Goal: Communication & Community: Answer question/provide support

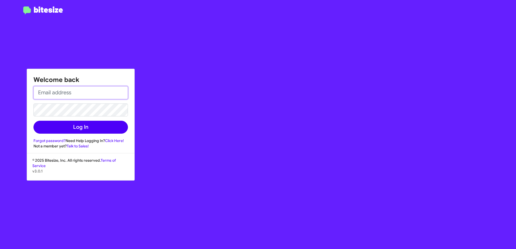
type input "[EMAIL_ADDRESS][DOMAIN_NAME]"
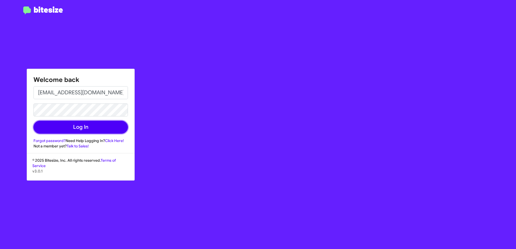
click at [110, 128] on button "Log In" at bounding box center [80, 127] width 94 height 13
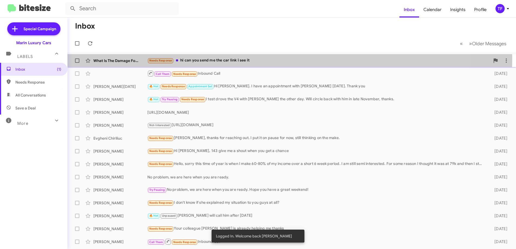
click at [251, 59] on div "Needs Response hi can you send me the car link i see it" at bounding box center [318, 60] width 343 height 6
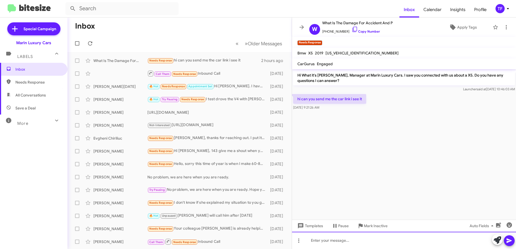
click at [332, 240] on div at bounding box center [404, 240] width 224 height 17
paste div
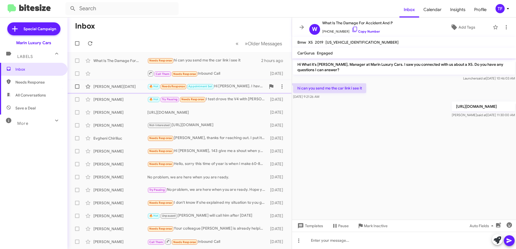
click at [232, 85] on div "🔥 Hot Needs Response Appointment Set Hi [PERSON_NAME]. I have an appointment wi…" at bounding box center [206, 86] width 118 height 6
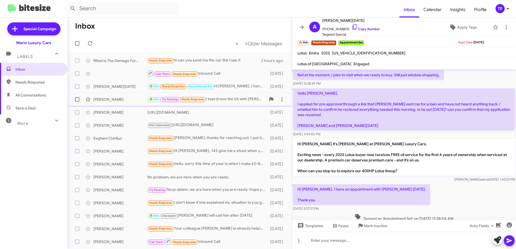
click at [235, 98] on div "🔥 Hot Try Pausing Needs Response I test drove the V4 with [PERSON_NAME] the oth…" at bounding box center [206, 99] width 118 height 6
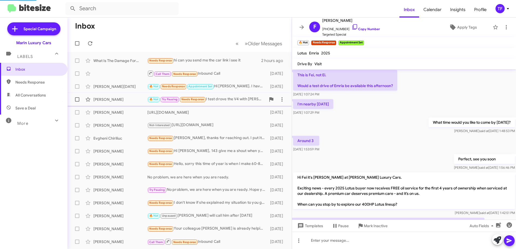
scroll to position [50, 0]
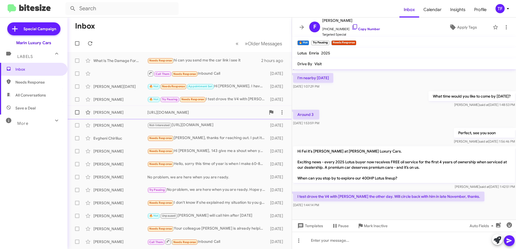
click at [230, 111] on div "[URL][DOMAIN_NAME]" at bounding box center [206, 112] width 118 height 5
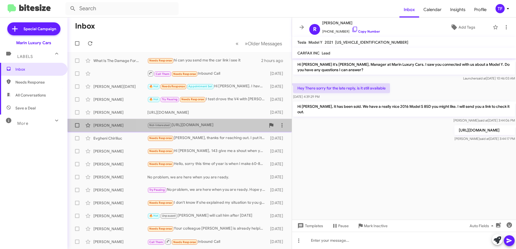
click at [217, 127] on div "Not-Interested [URL][DOMAIN_NAME]" at bounding box center [206, 125] width 118 height 6
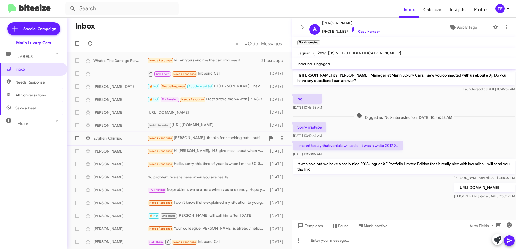
click at [215, 136] on div "Needs Response He [PERSON_NAME], thanks for reaching out. I put it on pause for…" at bounding box center [206, 138] width 118 height 6
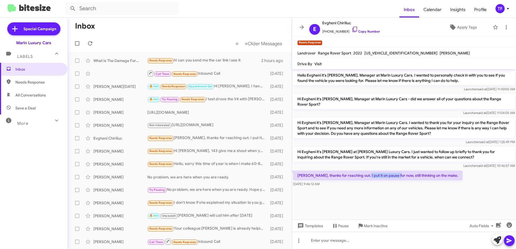
drag, startPoint x: 395, startPoint y: 178, endPoint x: 398, endPoint y: 178, distance: 3.5
click at [398, 178] on p "[PERSON_NAME], thanks for reaching out. I put it on pause for now, still thinki…" at bounding box center [378, 176] width 170 height 10
click at [399, 178] on p "[PERSON_NAME], thanks for reaching out. I put it on pause for now, still thinki…" at bounding box center [378, 176] width 170 height 10
click at [419, 175] on p "[PERSON_NAME], thanks for reaching out. I put it on pause for now, still thinki…" at bounding box center [378, 176] width 170 height 10
click at [411, 175] on p "[PERSON_NAME], thanks for reaching out. I put it on pause for now, still thinki…" at bounding box center [378, 176] width 170 height 10
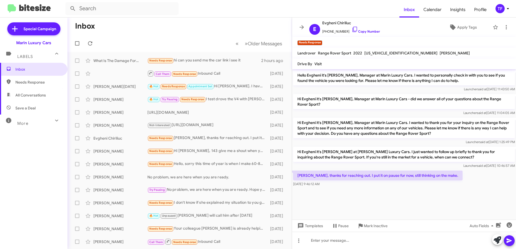
click at [332, 173] on p "[PERSON_NAME], thanks for reaching out. I put it on pause for now, still thinki…" at bounding box center [378, 176] width 170 height 10
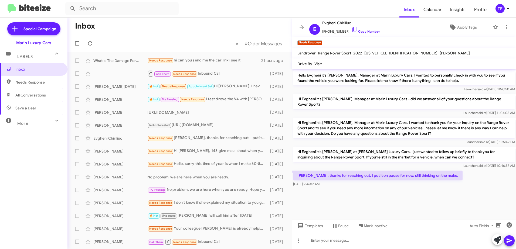
click at [331, 243] on div at bounding box center [404, 240] width 224 height 17
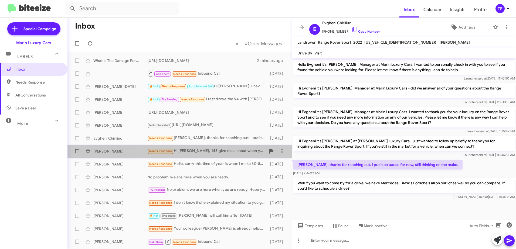
click at [219, 150] on div "Needs Response Hi [PERSON_NAME], 143 give me a shout when you get a chance" at bounding box center [206, 151] width 118 height 6
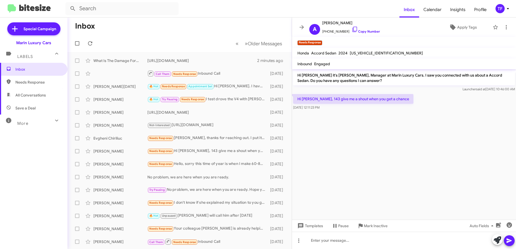
drag, startPoint x: 377, startPoint y: 127, endPoint x: 341, endPoint y: 122, distance: 36.8
click at [369, 126] on cdk-virtual-scroll-viewport "Hi [PERSON_NAME] it's [PERSON_NAME], Manager at Marin Luxury Cars. I saw you co…" at bounding box center [404, 144] width 224 height 151
click at [341, 122] on cdk-virtual-scroll-viewport "Hi [PERSON_NAME] it's [PERSON_NAME], Manager at Marin Luxury Cars. I saw you co…" at bounding box center [404, 144] width 224 height 151
drag, startPoint x: 352, startPoint y: 137, endPoint x: 342, endPoint y: 136, distance: 10.0
click at [351, 137] on cdk-virtual-scroll-viewport "Hi [PERSON_NAME] it's [PERSON_NAME], Manager at Marin Luxury Cars. I saw you co…" at bounding box center [404, 144] width 224 height 151
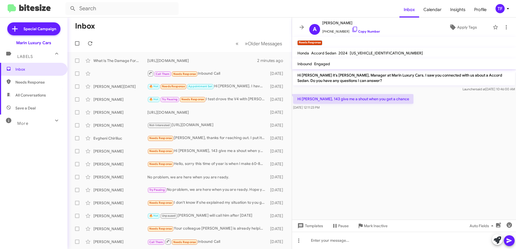
click at [321, 132] on cdk-virtual-scroll-viewport "Hi [PERSON_NAME] it's [PERSON_NAME], Manager at Marin Luxury Cars. I saw you co…" at bounding box center [404, 144] width 224 height 151
drag, startPoint x: 375, startPoint y: 138, endPoint x: 327, endPoint y: 131, distance: 48.5
click at [337, 133] on cdk-virtual-scroll-viewport "Hi [PERSON_NAME] it's [PERSON_NAME], Manager at Marin Luxury Cars. I saw you co…" at bounding box center [404, 144] width 224 height 151
click at [327, 131] on cdk-virtual-scroll-viewport "Hi [PERSON_NAME] it's [PERSON_NAME], Manager at Marin Luxury Cars. I saw you co…" at bounding box center [404, 144] width 224 height 151
drag, startPoint x: 343, startPoint y: 128, endPoint x: 328, endPoint y: 125, distance: 15.7
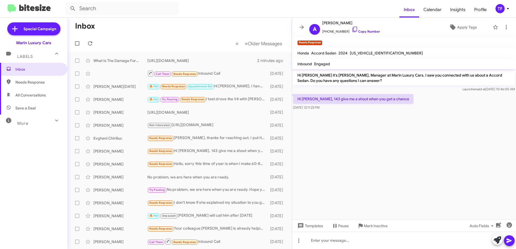
click at [343, 128] on cdk-virtual-scroll-viewport "Hi [PERSON_NAME] it's [PERSON_NAME], Manager at Marin Luxury Cars. I saw you co…" at bounding box center [404, 144] width 224 height 151
click at [328, 125] on cdk-virtual-scroll-viewport "Hi [PERSON_NAME] it's [PERSON_NAME], Manager at Marin Luxury Cars. I saw you co…" at bounding box center [404, 144] width 224 height 151
click at [216, 164] on div "Needs Response Hello, sorry this time of year is when I make 60-80% of my incom…" at bounding box center [206, 164] width 118 height 6
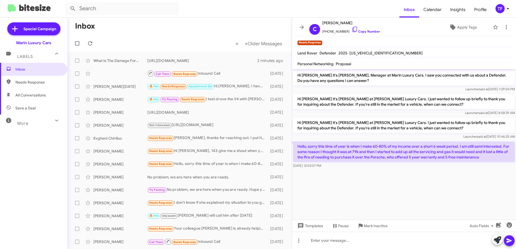
drag, startPoint x: 388, startPoint y: 179, endPoint x: 313, endPoint y: 178, distance: 75.0
click at [377, 180] on cdk-virtual-scroll-viewport "Hi [PERSON_NAME] it's [PERSON_NAME], Manager at Marin Luxury Cars. I saw you co…" at bounding box center [404, 144] width 224 height 151
click at [313, 178] on cdk-virtual-scroll-viewport "Hi [PERSON_NAME] it's [PERSON_NAME], Manager at Marin Luxury Cars. I saw you co…" at bounding box center [404, 144] width 224 height 151
drag, startPoint x: 340, startPoint y: 172, endPoint x: 324, endPoint y: 172, distance: 15.9
click at [335, 172] on div at bounding box center [404, 172] width 224 height 5
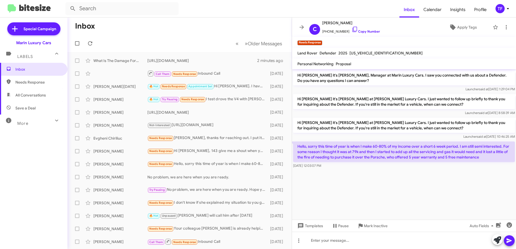
click at [324, 172] on div at bounding box center [404, 172] width 224 height 5
click at [347, 177] on cdk-virtual-scroll-viewport "Hi [PERSON_NAME] it's [PERSON_NAME], Manager at Marin Luxury Cars. I saw you co…" at bounding box center [404, 144] width 224 height 151
click at [332, 175] on cdk-virtual-scroll-viewport "Hi [PERSON_NAME] it's [PERSON_NAME], Manager at Marin Luxury Cars. I saw you co…" at bounding box center [404, 144] width 224 height 151
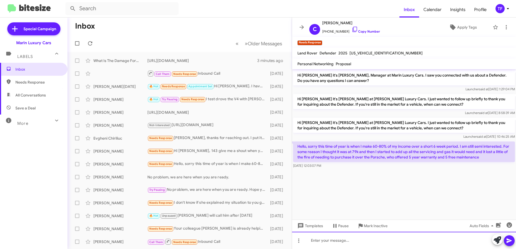
click at [330, 239] on div at bounding box center [404, 240] width 224 height 17
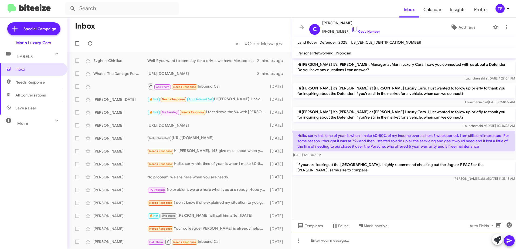
click at [343, 242] on div at bounding box center [404, 240] width 224 height 17
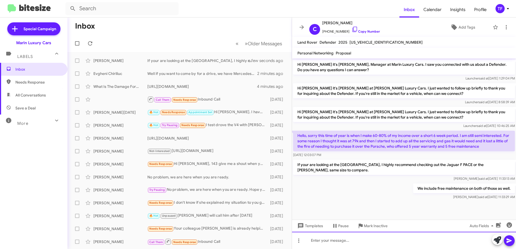
click at [337, 240] on div at bounding box center [404, 240] width 224 height 17
click at [323, 242] on div at bounding box center [404, 240] width 224 height 17
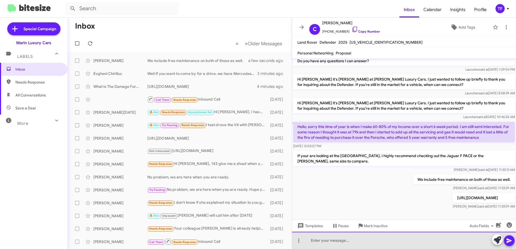
click at [337, 243] on div at bounding box center [404, 240] width 224 height 17
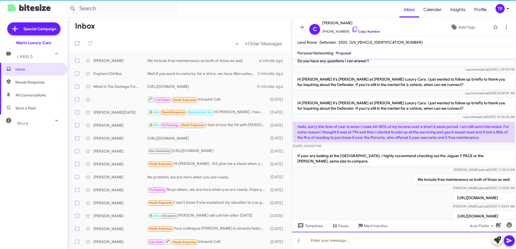
scroll to position [29, 0]
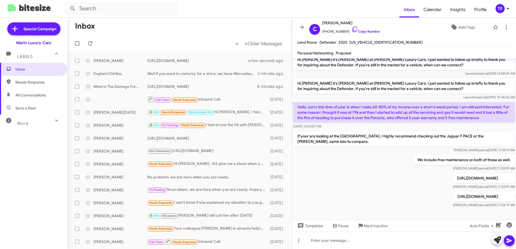
click at [330, 177] on div "[URL][DOMAIN_NAME] Travis said at [DATE] 11:33:59 AM" at bounding box center [404, 181] width 224 height 18
